Goal: Navigation & Orientation: Find specific page/section

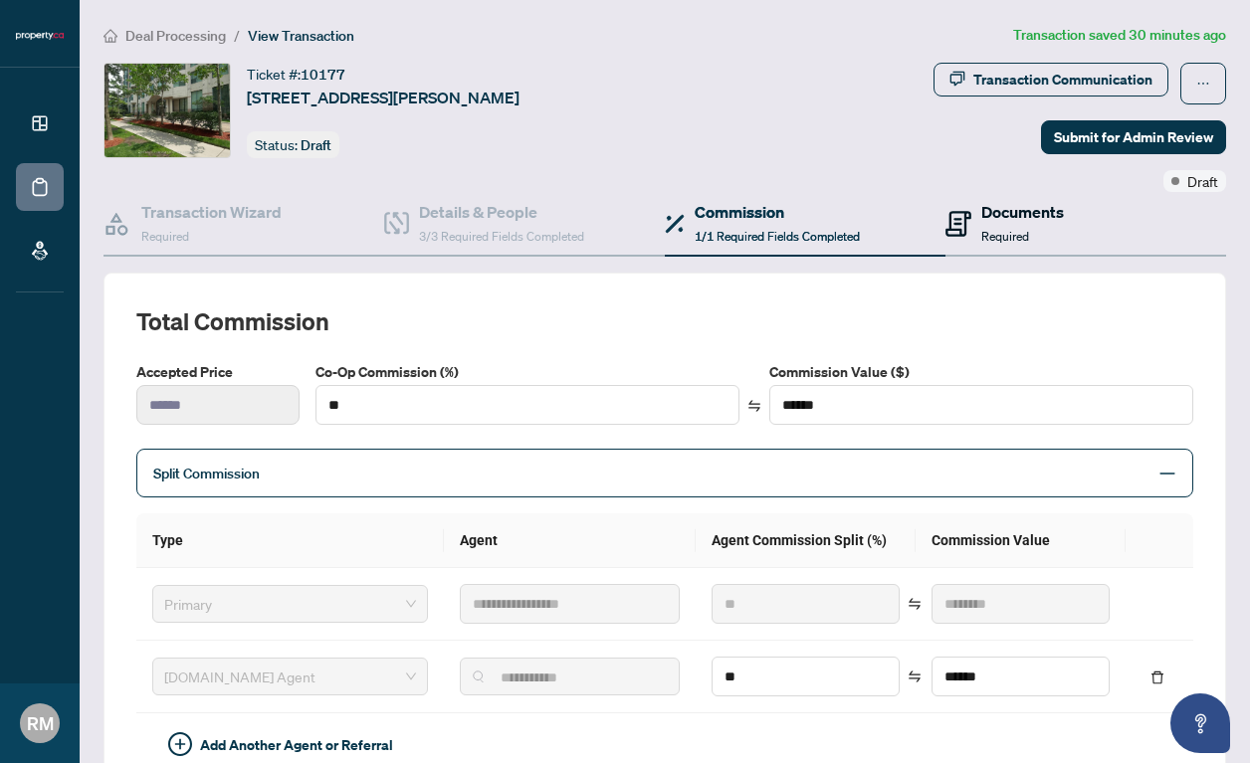
click at [1014, 221] on h4 "Documents" at bounding box center [1022, 212] width 83 height 24
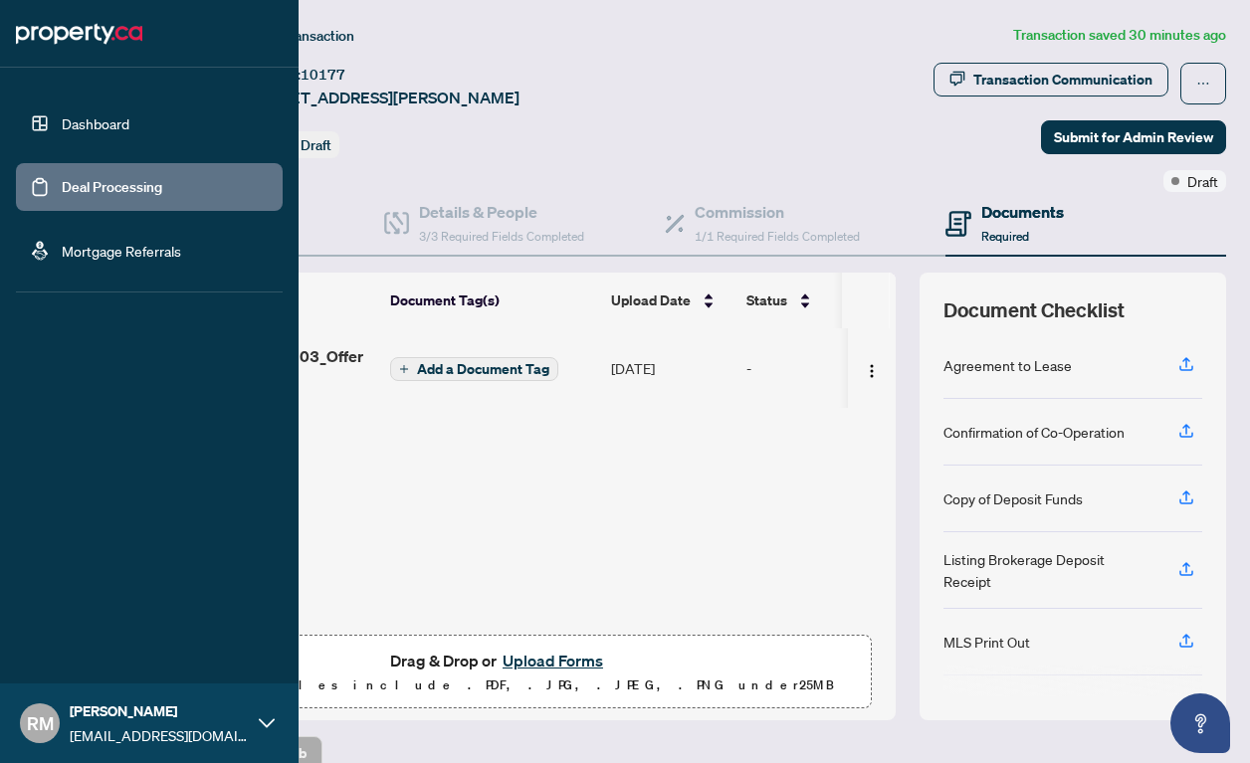
click at [129, 119] on link "Dashboard" at bounding box center [96, 123] width 68 height 18
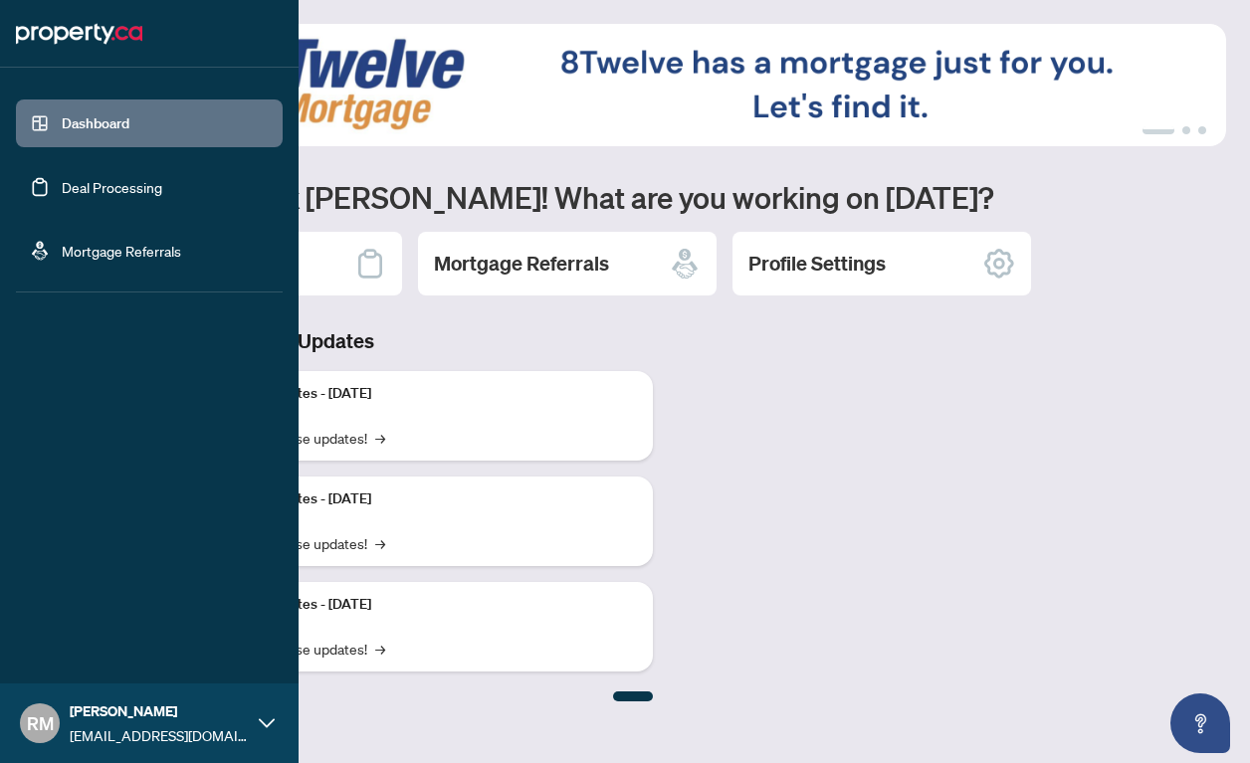
click at [162, 178] on link "Deal Processing" at bounding box center [112, 187] width 101 height 18
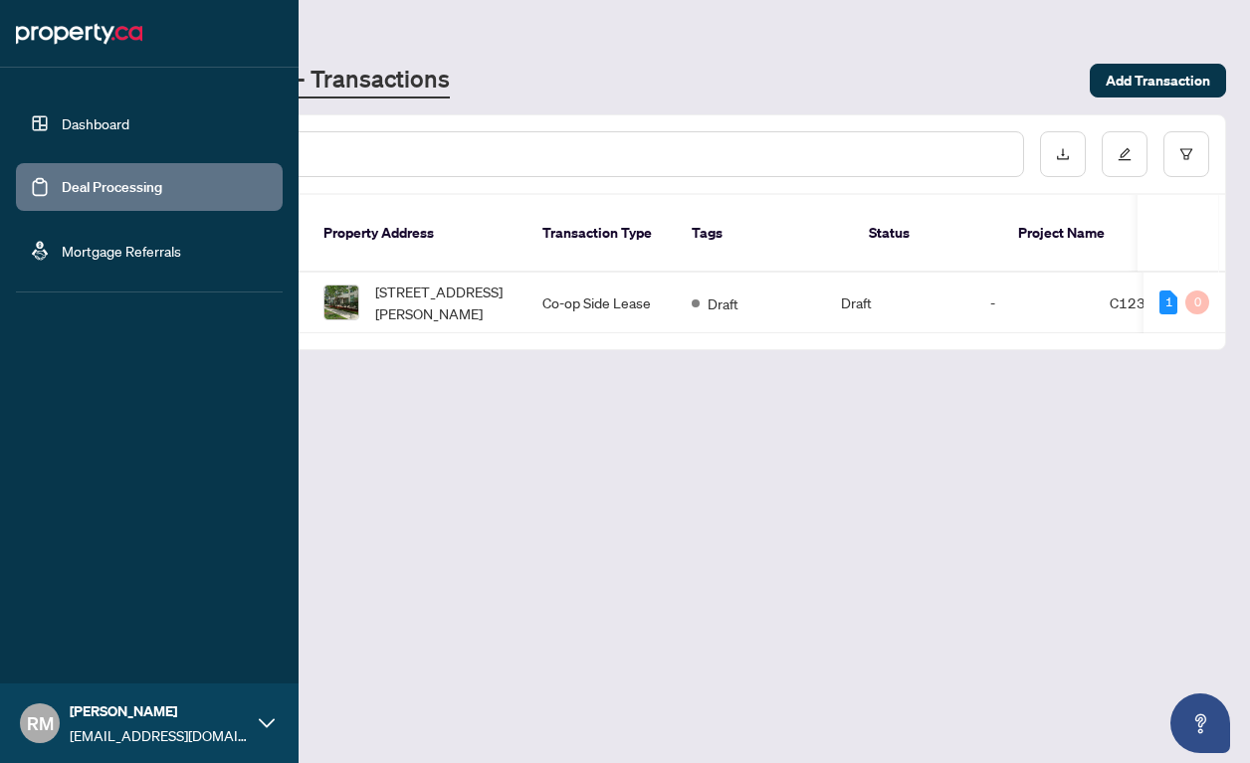
click at [129, 129] on link "Dashboard" at bounding box center [96, 123] width 68 height 18
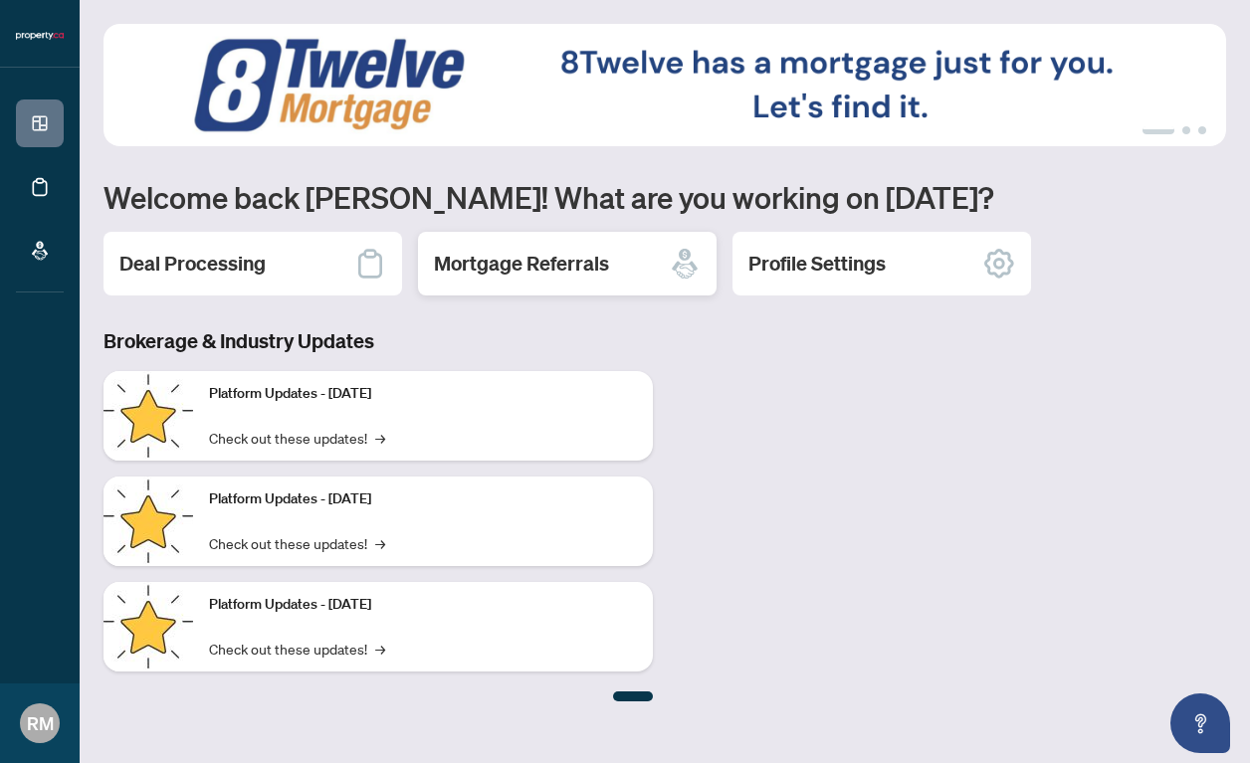
click at [579, 255] on h2 "Mortgage Referrals" at bounding box center [521, 264] width 175 height 28
